Goal: Find specific page/section: Find specific page/section

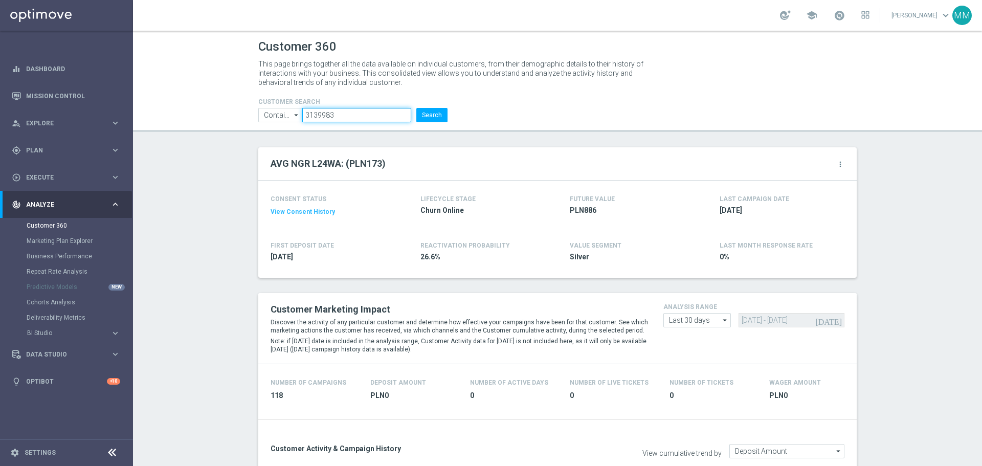
click at [363, 115] on input "3139983" at bounding box center [356, 115] width 109 height 14
click at [394, 117] on input "3139983" at bounding box center [356, 115] width 109 height 14
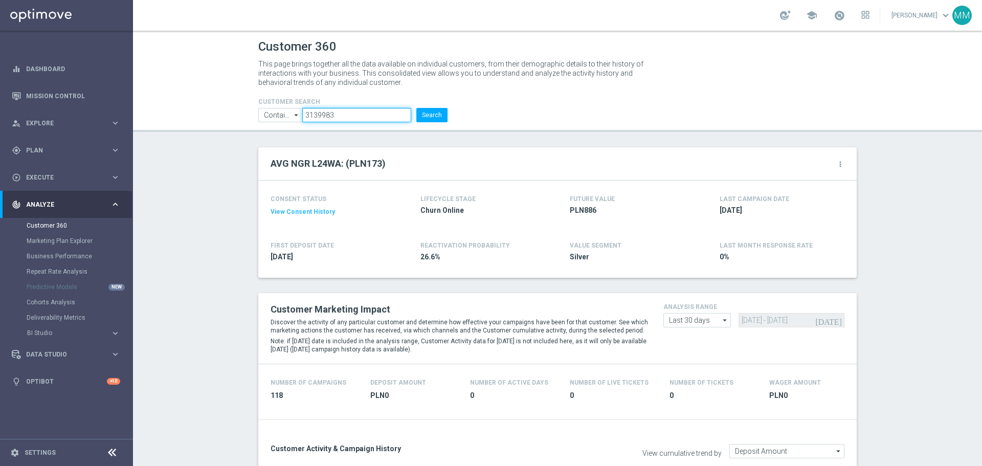
paste input "093592"
type input "3093592"
click at [433, 112] on button "Search" at bounding box center [432, 115] width 31 height 14
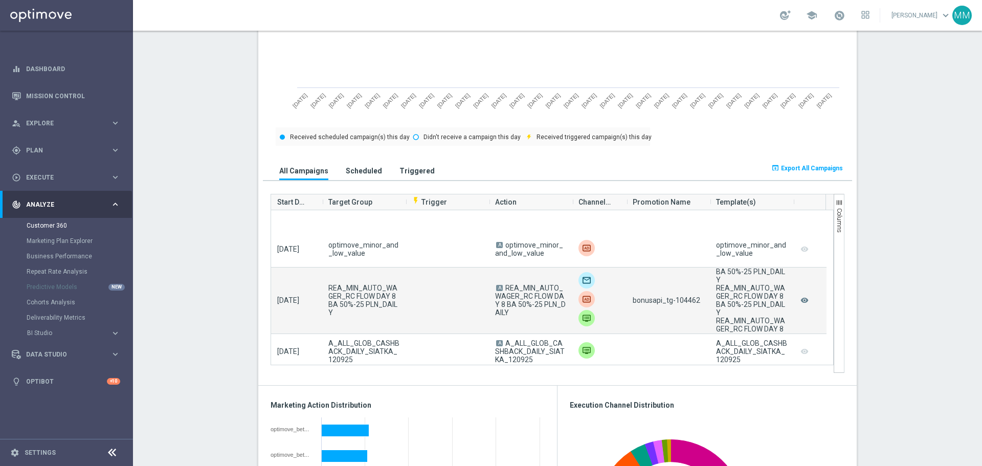
scroll to position [154, 0]
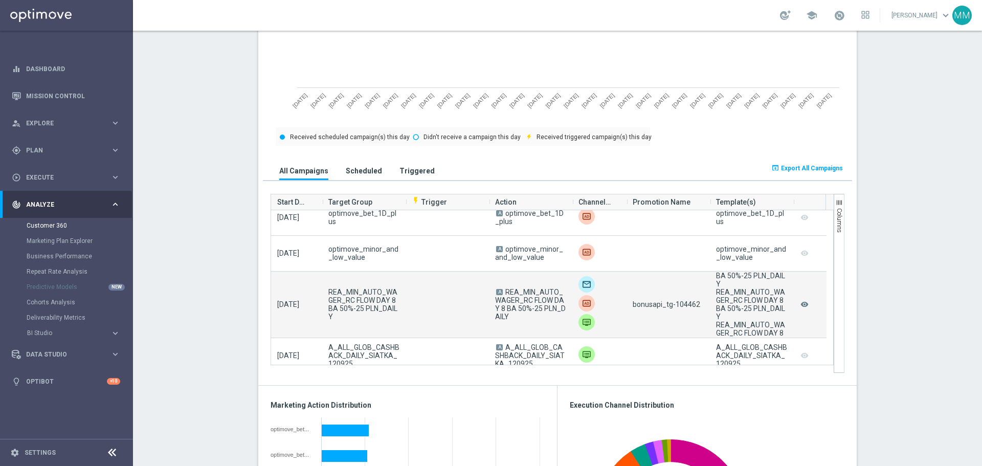
click at [685, 308] on span "bonusapi_tg-104462" at bounding box center [667, 304] width 68 height 8
copy span "104462"
